Goal: Task Accomplishment & Management: Manage account settings

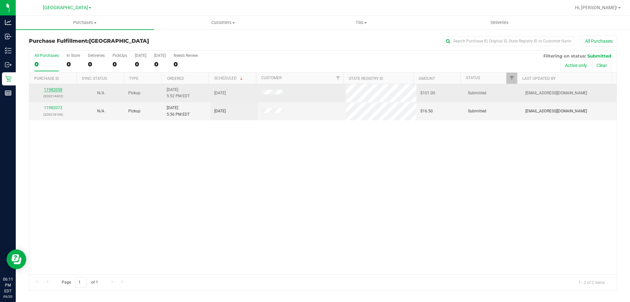
click at [54, 91] on link "11982058" at bounding box center [53, 89] width 18 height 5
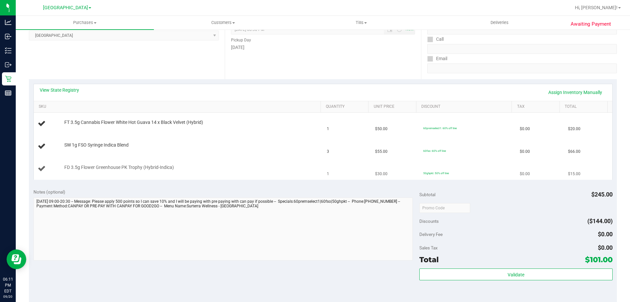
scroll to position [98, 0]
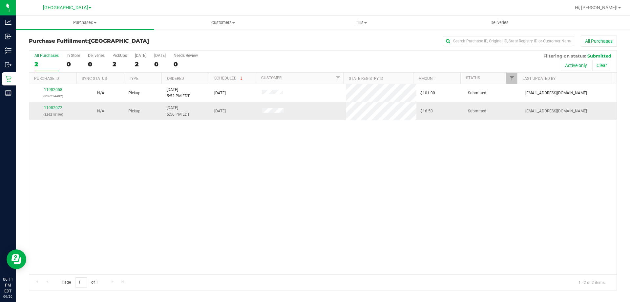
click at [48, 109] on link "11982072" at bounding box center [53, 107] width 18 height 5
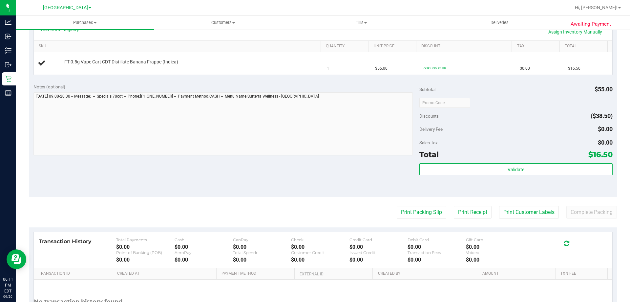
scroll to position [164, 0]
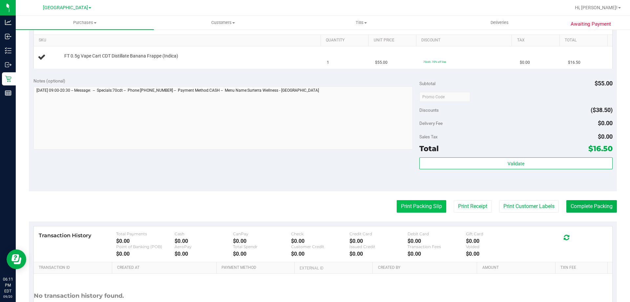
click at [400, 203] on button "Print Packing Slip" at bounding box center [422, 206] width 50 height 12
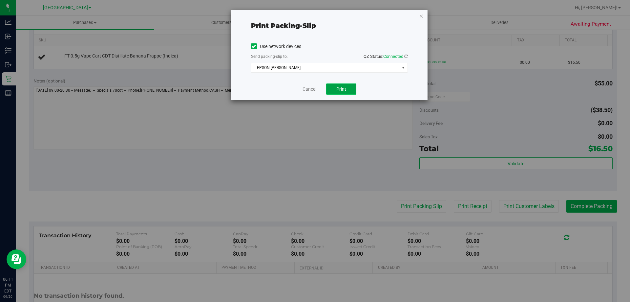
click at [338, 87] on span "Print" at bounding box center [341, 88] width 10 height 5
click at [304, 89] on link "Cancel" at bounding box center [310, 89] width 14 height 7
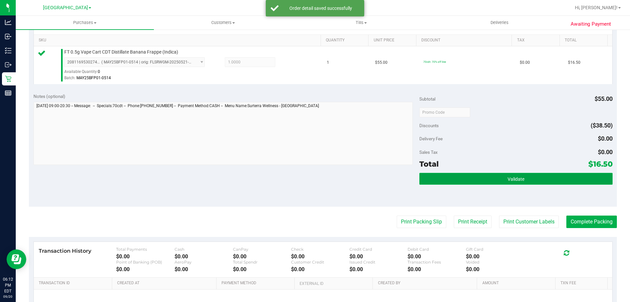
click at [449, 173] on button "Validate" at bounding box center [515, 179] width 193 height 12
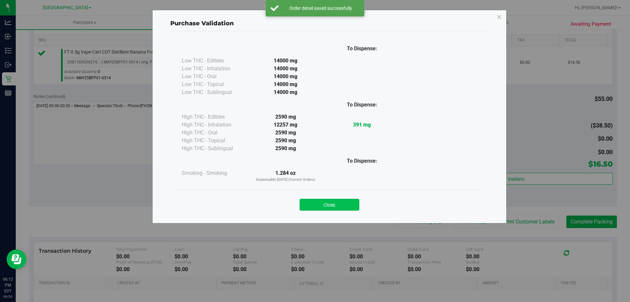
click at [303, 201] on button "Close" at bounding box center [330, 205] width 60 height 12
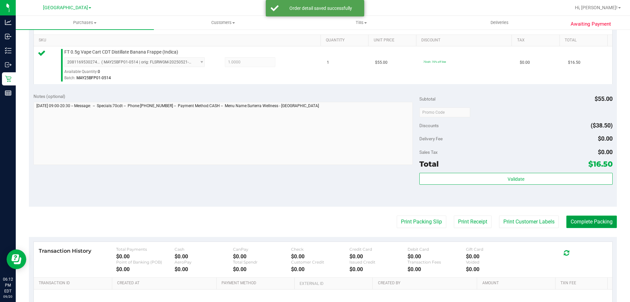
click at [577, 225] on button "Complete Packing" at bounding box center [591, 221] width 51 height 12
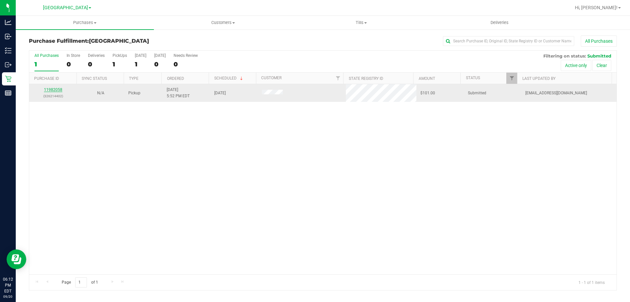
click at [53, 91] on link "11982058" at bounding box center [53, 89] width 18 height 5
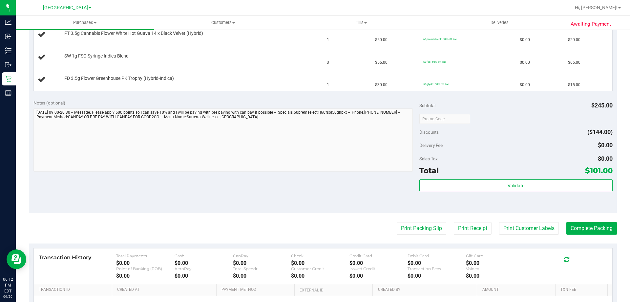
scroll to position [191, 0]
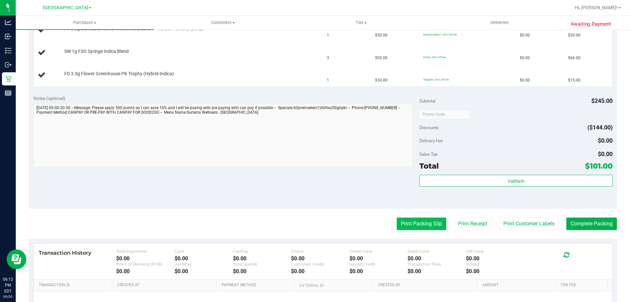
click at [422, 219] on button "Print Packing Slip" at bounding box center [422, 223] width 50 height 12
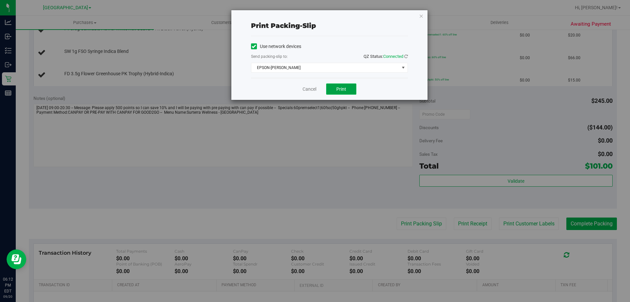
click at [348, 88] on button "Print" at bounding box center [341, 88] width 30 height 11
click at [296, 83] on div "Cancel Print" at bounding box center [329, 89] width 157 height 22
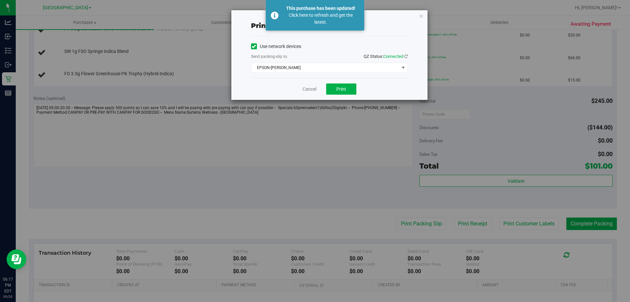
click at [418, 18] on div "Print packing-slip Use network devices Send packing-slip to: QZ Status: Connect…" at bounding box center [329, 55] width 196 height 90
click at [420, 18] on icon "button" at bounding box center [421, 16] width 5 height 8
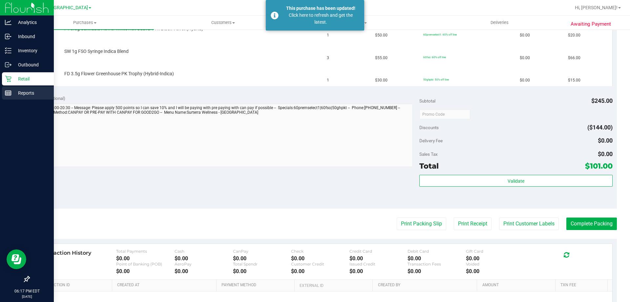
click at [7, 86] on div "Reports" at bounding box center [28, 92] width 52 height 13
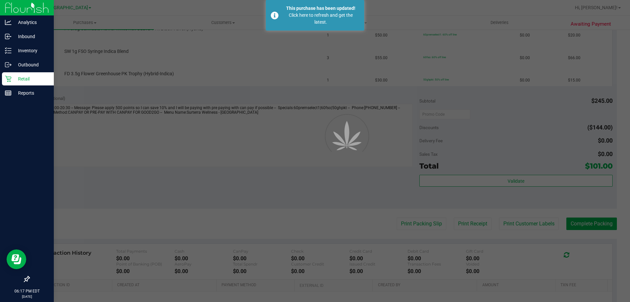
click at [17, 77] on p "Retail" at bounding box center [30, 79] width 39 height 8
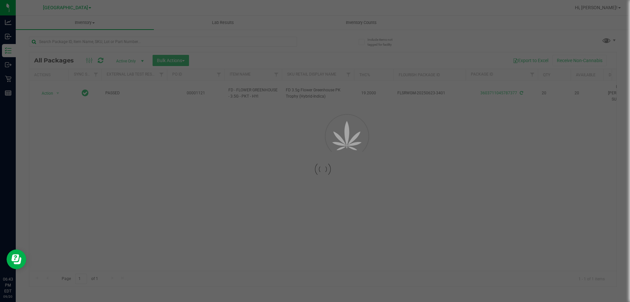
click at [295, 44] on div at bounding box center [315, 151] width 630 height 302
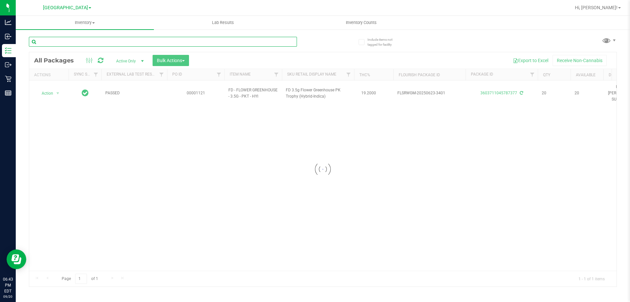
click at [277, 43] on input "text" at bounding box center [163, 42] width 268 height 10
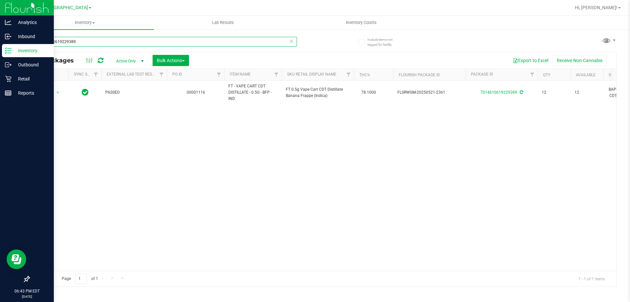
type input "7014610619229389"
click at [10, 50] on icon at bounding box center [8, 50] width 7 height 7
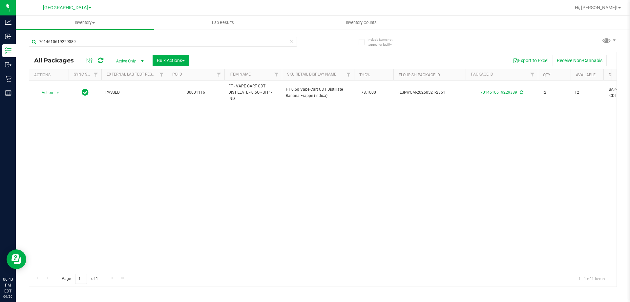
click at [291, 41] on icon at bounding box center [291, 41] width 5 height 8
